Goal: Task Accomplishment & Management: Use online tool/utility

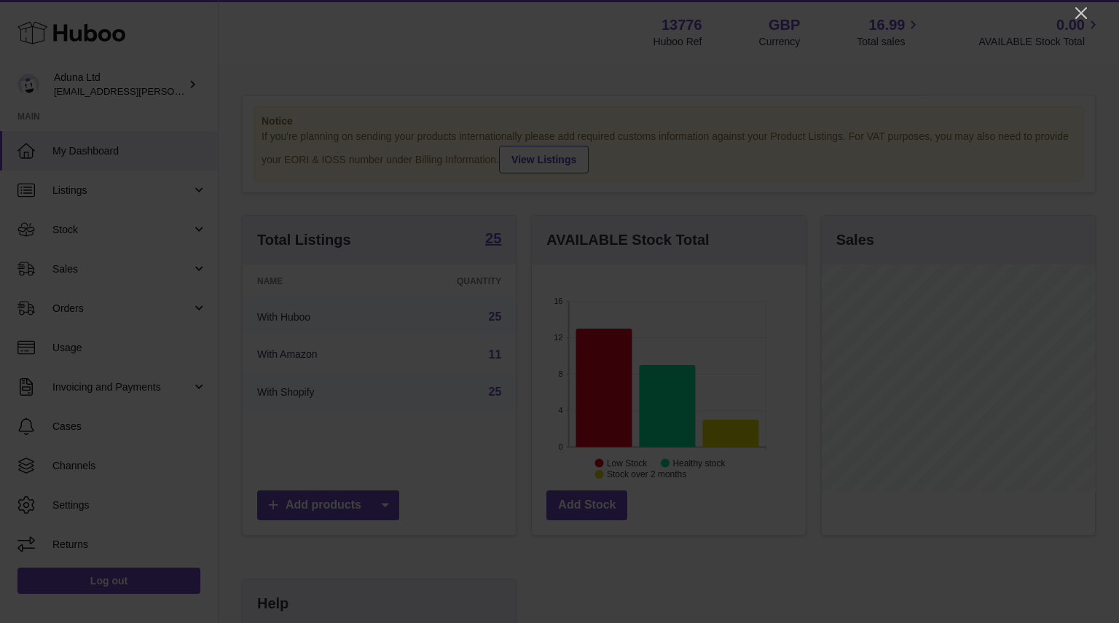
scroll to position [728071, 728024]
click at [1084, 19] on icon "Close" at bounding box center [1080, 12] width 17 height 17
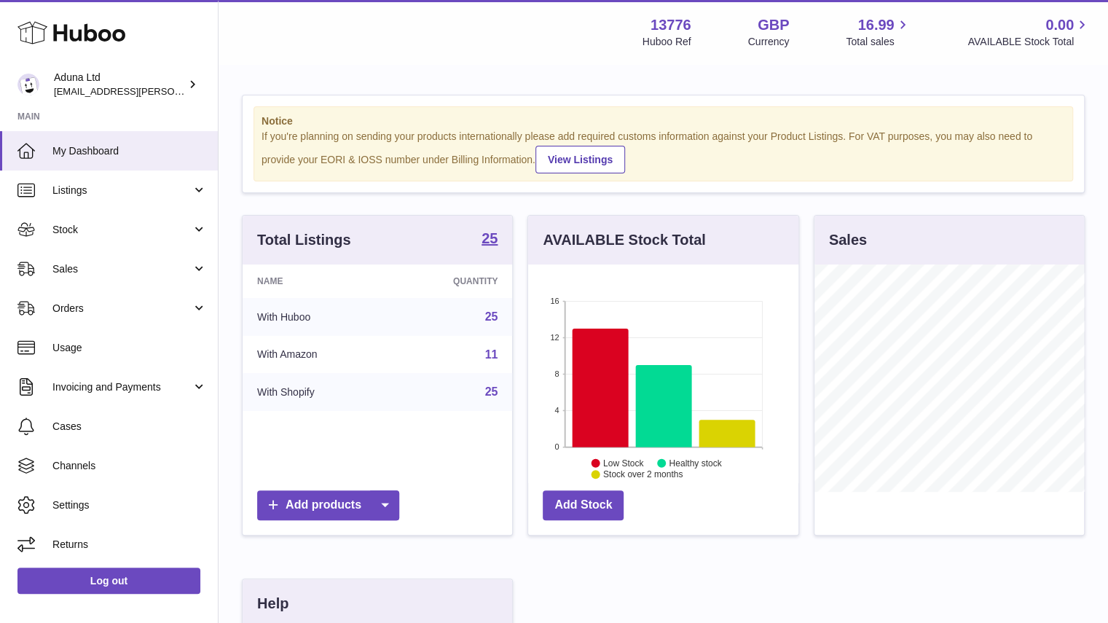
scroll to position [728071, 728028]
click at [207, 269] on link "Sales" at bounding box center [109, 268] width 218 height 39
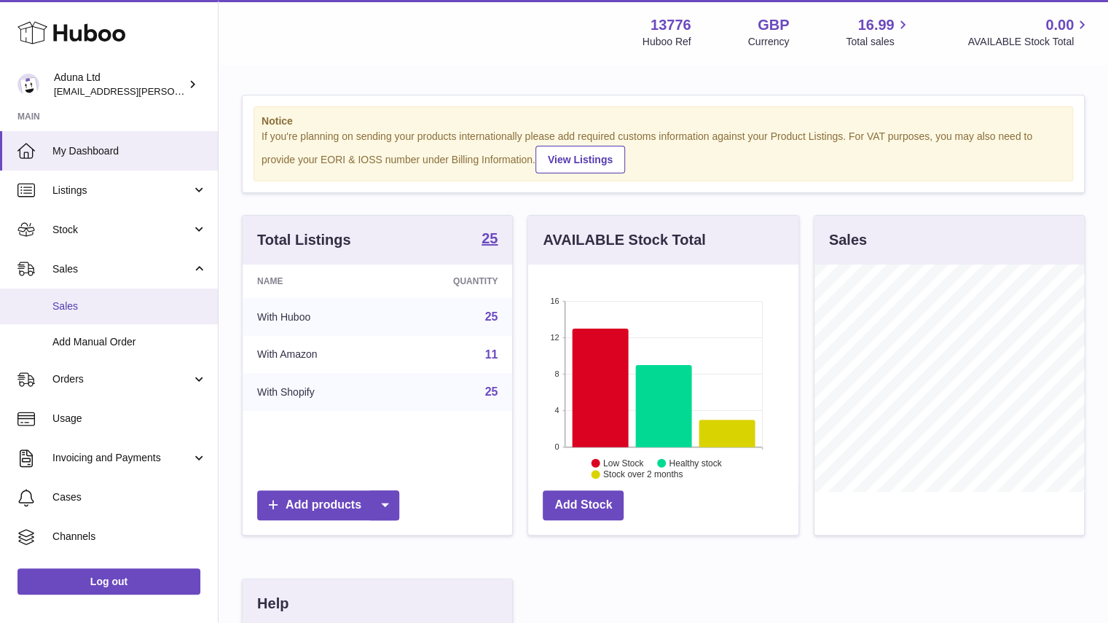
click at [169, 305] on span "Sales" at bounding box center [129, 306] width 154 height 14
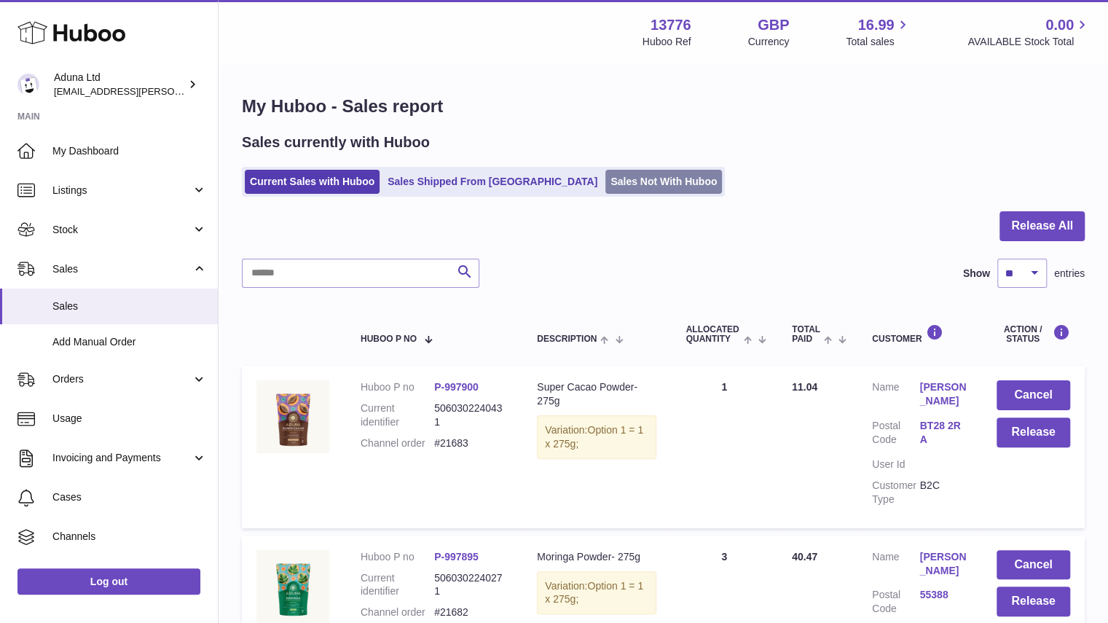
click at [605, 183] on link "Sales Not With Huboo" at bounding box center [663, 182] width 117 height 24
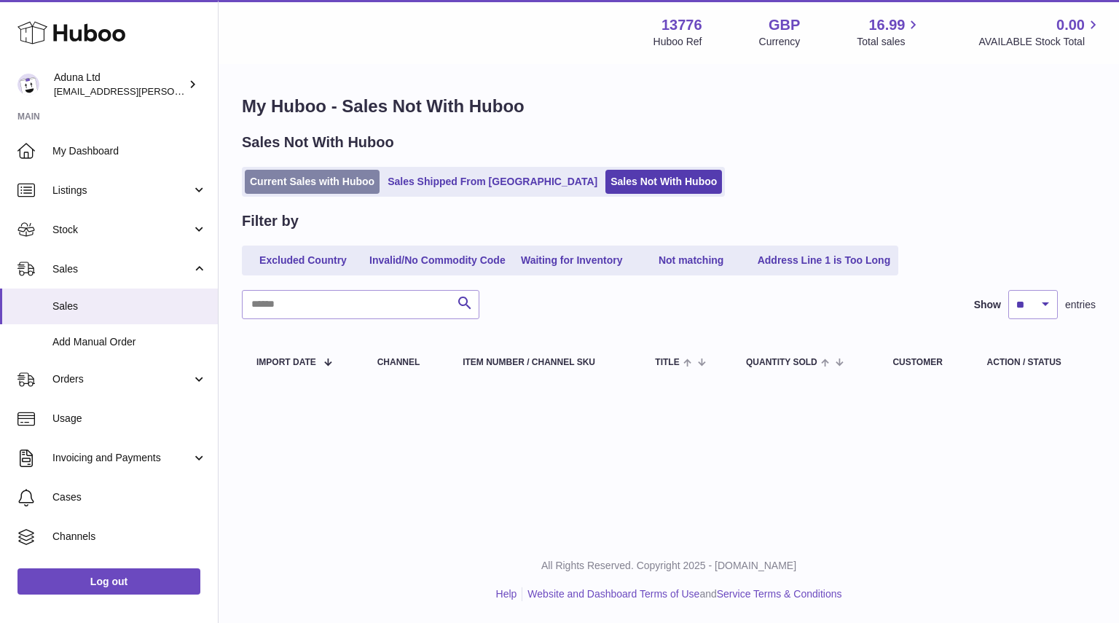
click at [295, 184] on link "Current Sales with Huboo" at bounding box center [312, 182] width 135 height 24
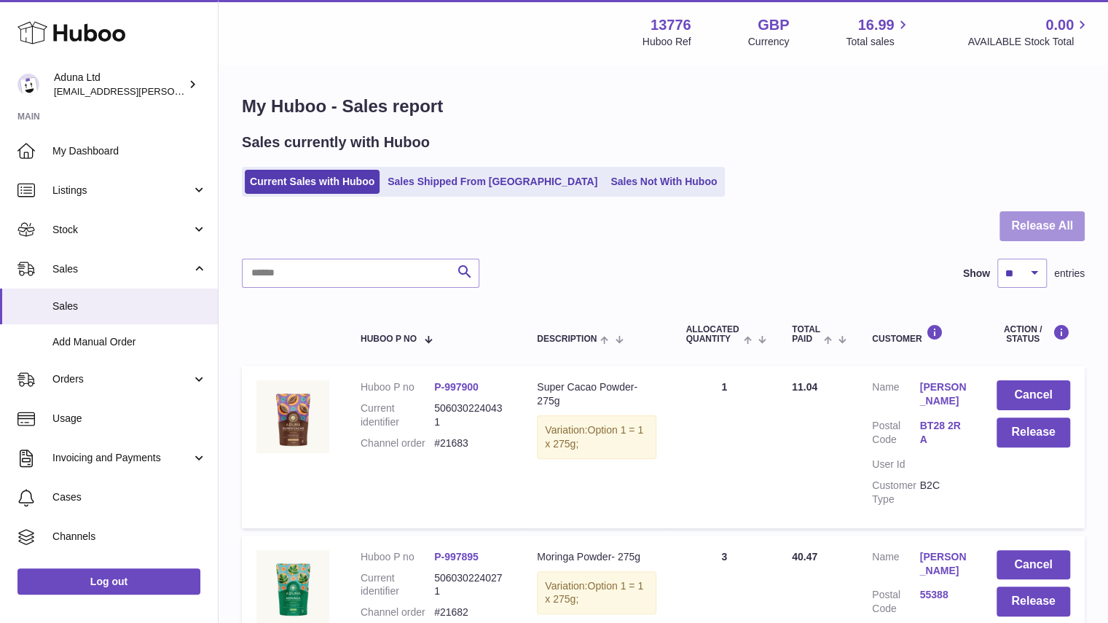
click at [1027, 219] on button "Release All" at bounding box center [1041, 226] width 85 height 30
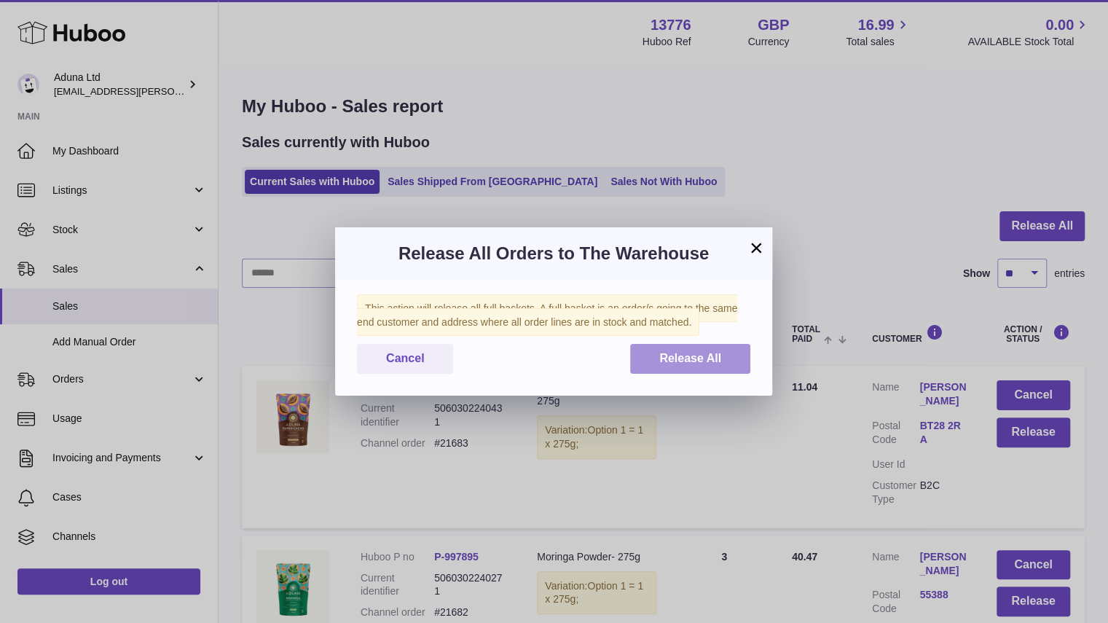
click at [674, 364] on span "Release All" at bounding box center [690, 358] width 62 height 12
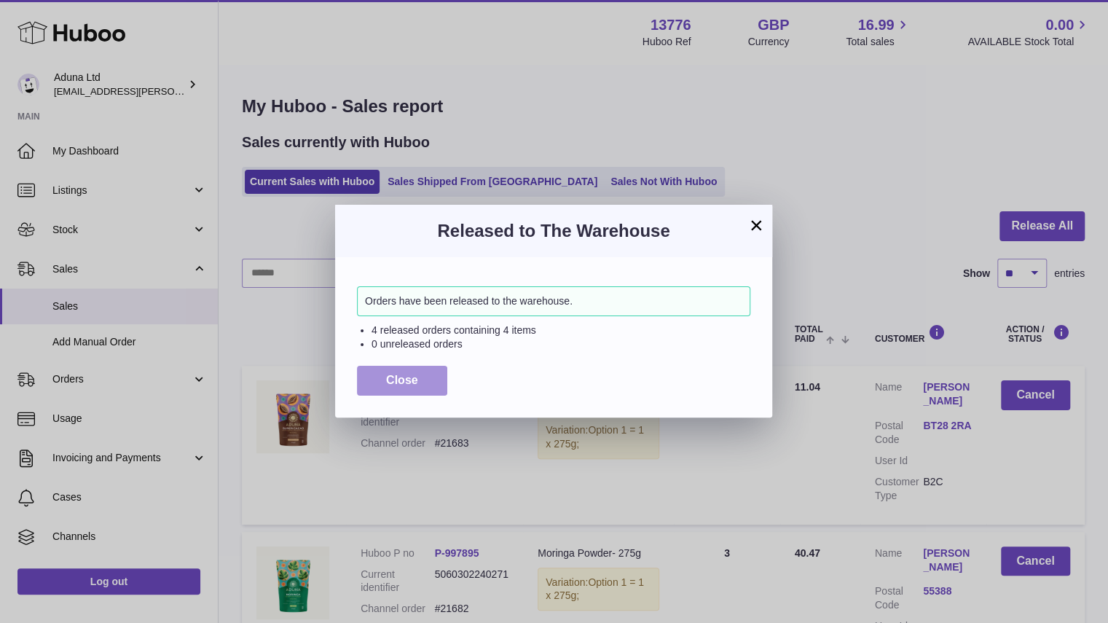
click at [430, 384] on button "Close" at bounding box center [402, 381] width 90 height 30
